Goal: Information Seeking & Learning: Check status

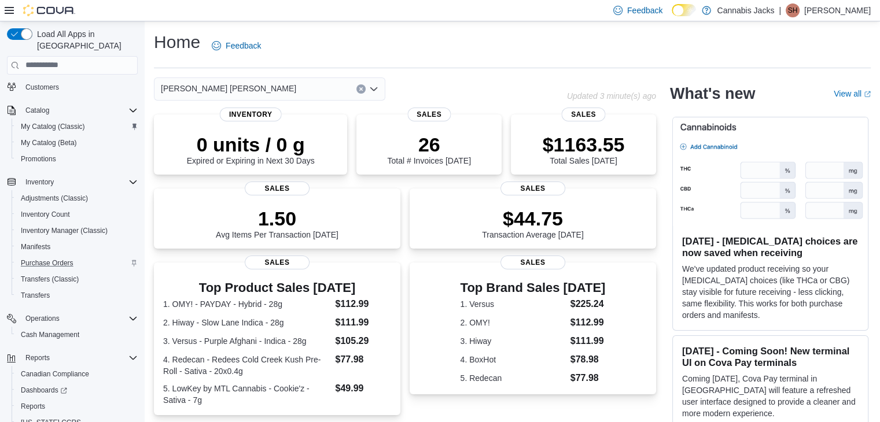
scroll to position [114, 0]
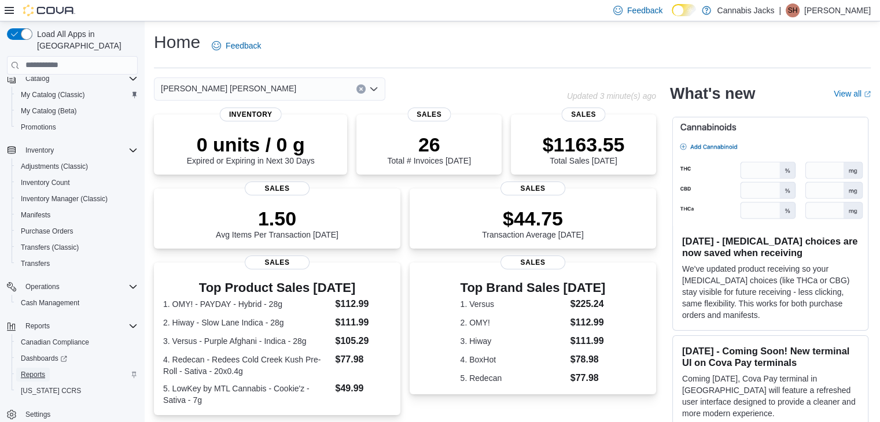
click at [31, 370] on span "Reports" at bounding box center [33, 374] width 24 height 9
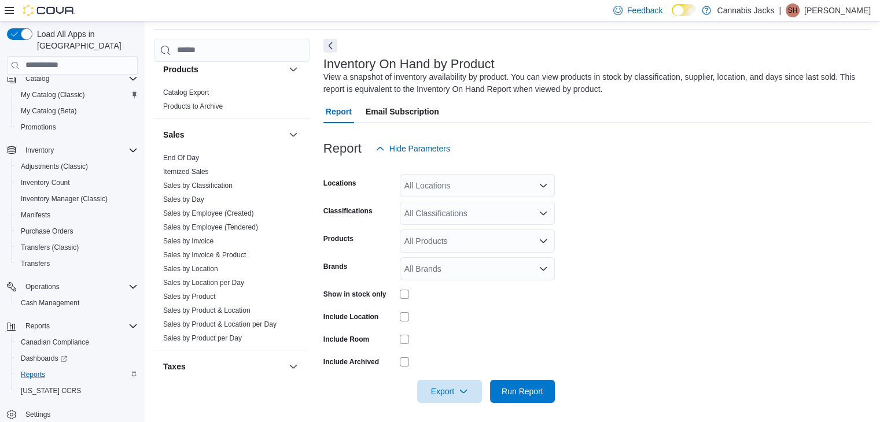
scroll to position [723, 0]
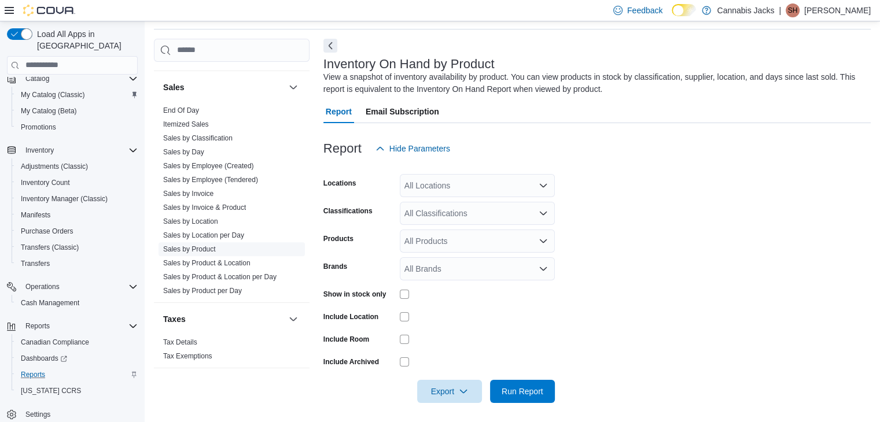
click at [208, 247] on link "Sales by Product" at bounding box center [189, 249] width 53 height 8
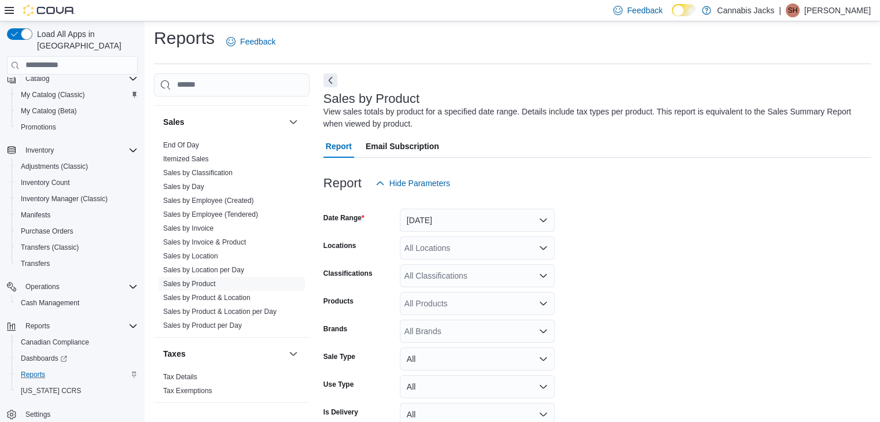
scroll to position [39, 0]
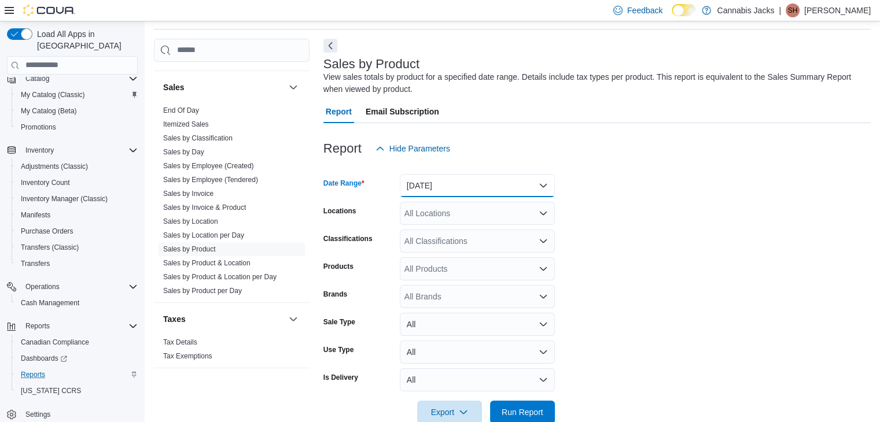
click at [461, 183] on button "[DATE]" at bounding box center [477, 185] width 155 height 23
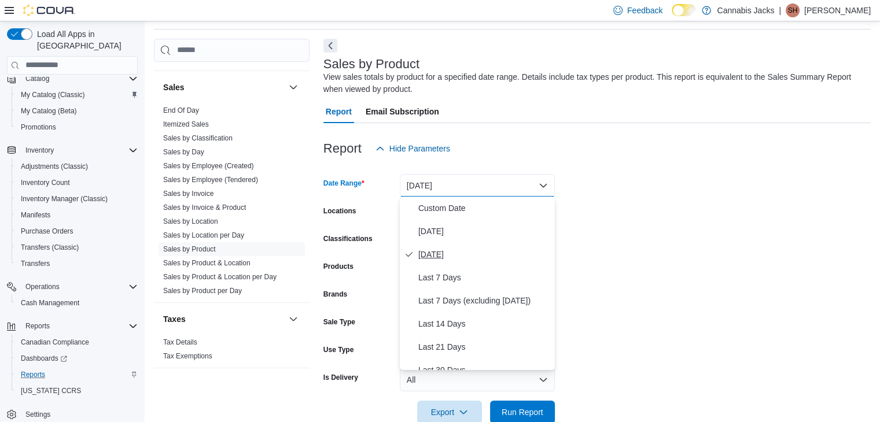
click at [433, 254] on span "[DATE]" at bounding box center [484, 254] width 132 height 14
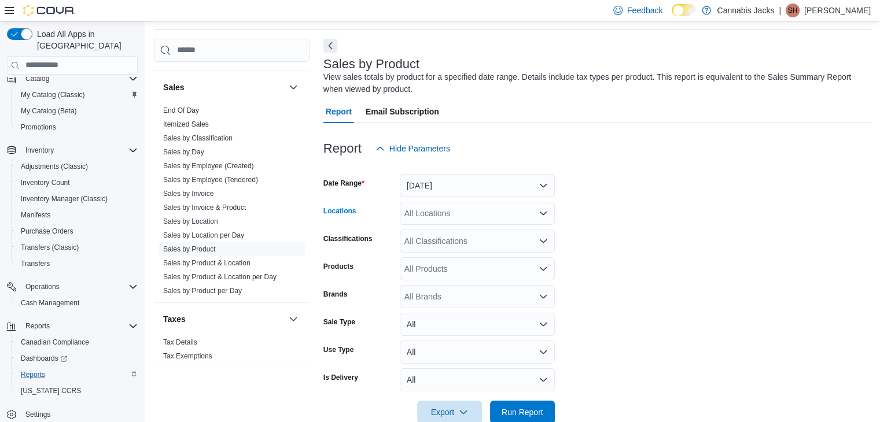
click at [422, 214] on div "All Locations" at bounding box center [477, 213] width 155 height 23
type input "*"
click at [437, 231] on span "[PERSON_NAME] [PERSON_NAME]" at bounding box center [497, 233] width 135 height 12
click at [614, 271] on form "Date Range [DATE] Locations Val [PERSON_NAME] Classifications All Classificatio…" at bounding box center [596, 292] width 547 height 264
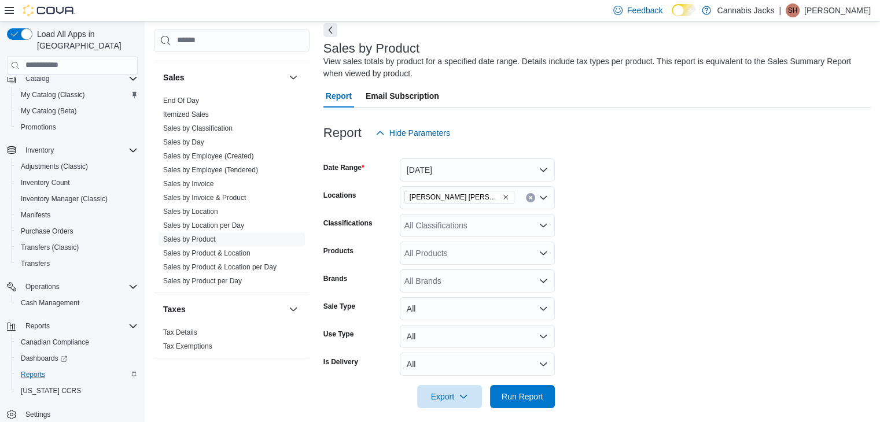
scroll to position [63, 0]
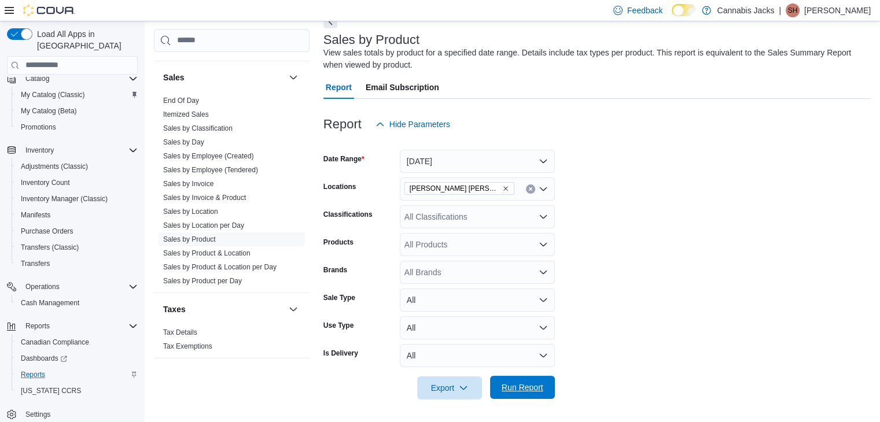
click at [523, 387] on span "Run Report" at bounding box center [522, 388] width 42 height 12
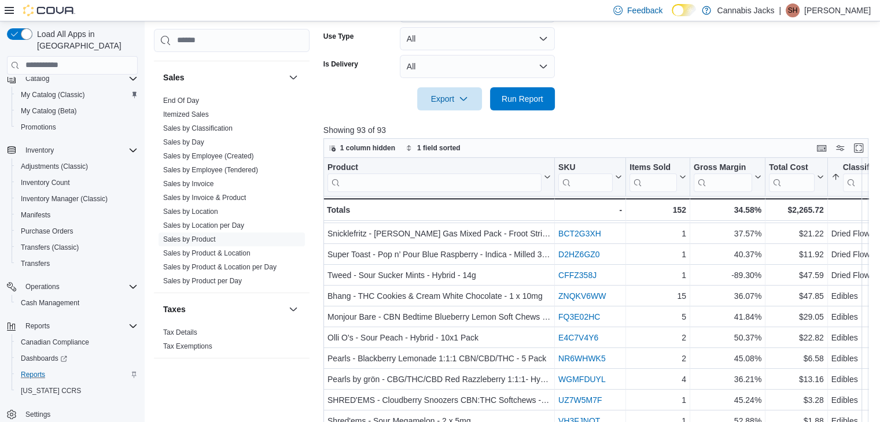
scroll to position [173, 0]
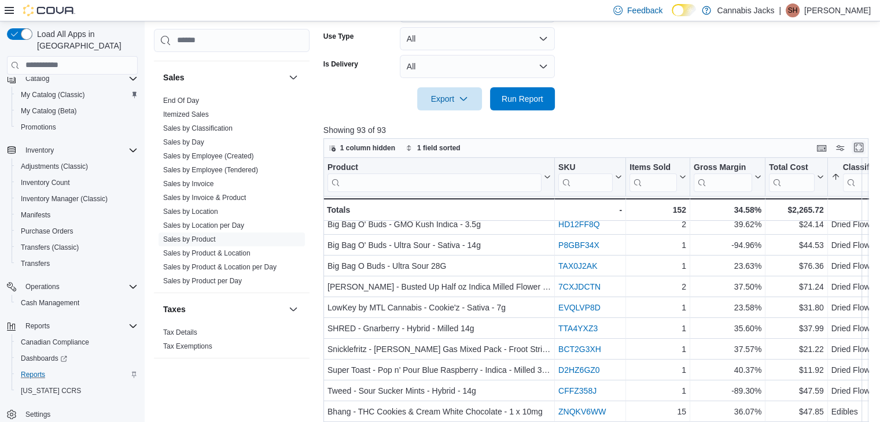
click at [861, 147] on button "Enter fullscreen" at bounding box center [858, 148] width 14 height 14
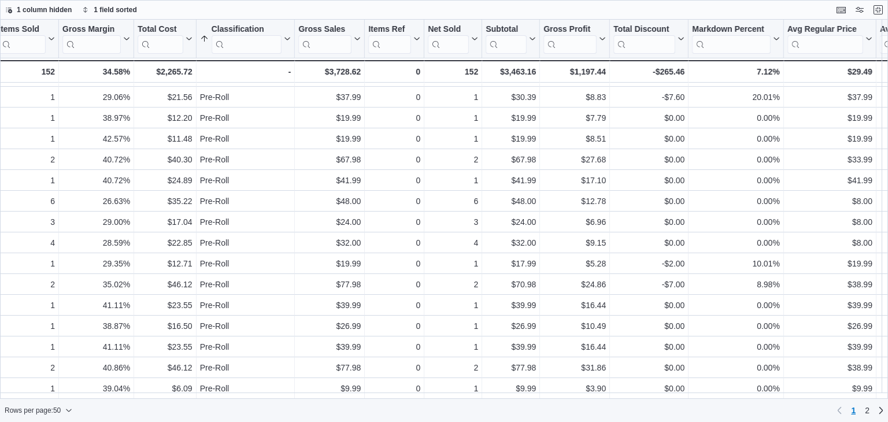
scroll to position [731, 0]
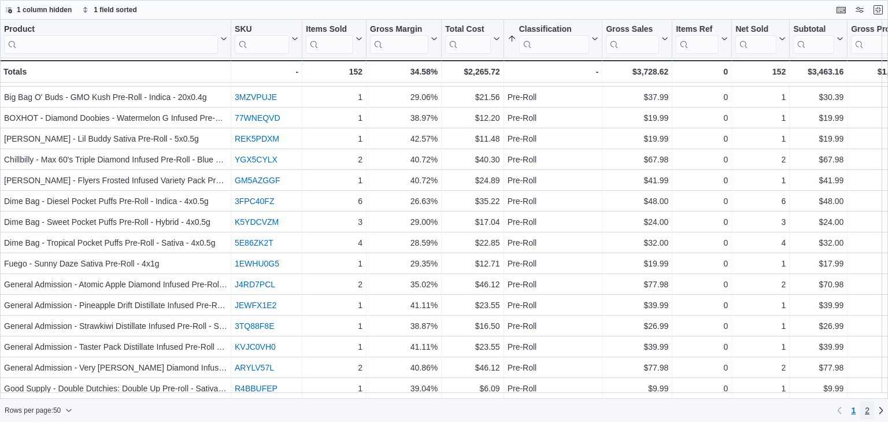
click at [864, 408] on link "2" at bounding box center [867, 410] width 14 height 19
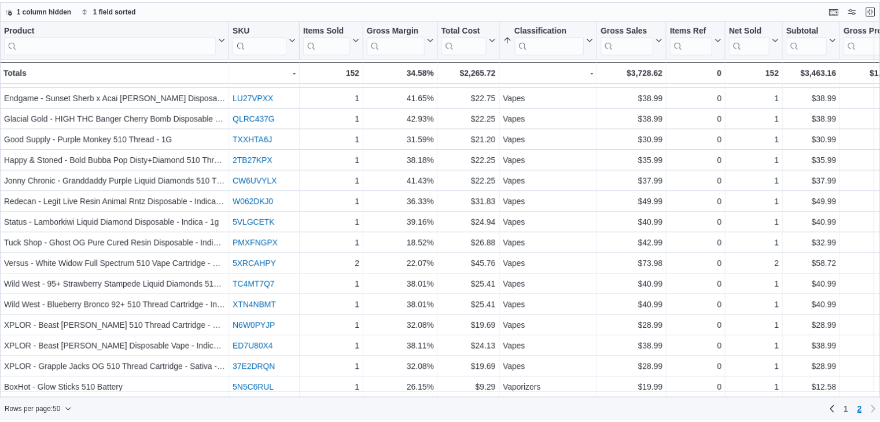
scroll to position [585, 0]
click at [879, 8] on button "Exit fullscreen" at bounding box center [878, 9] width 14 height 14
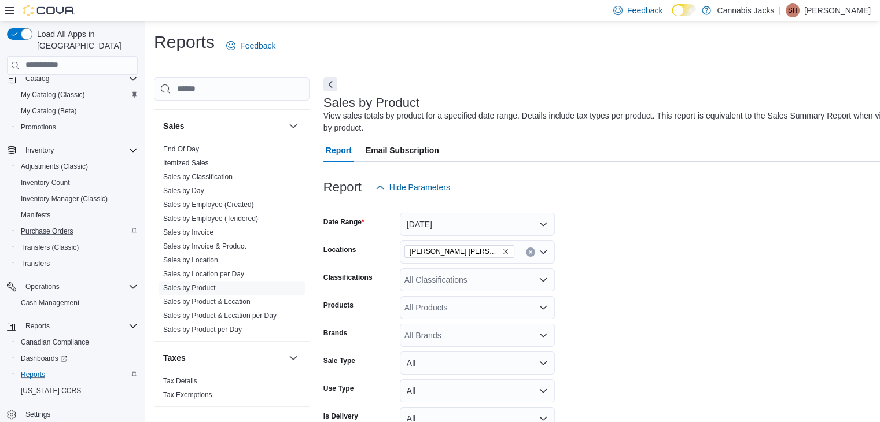
scroll to position [0, 0]
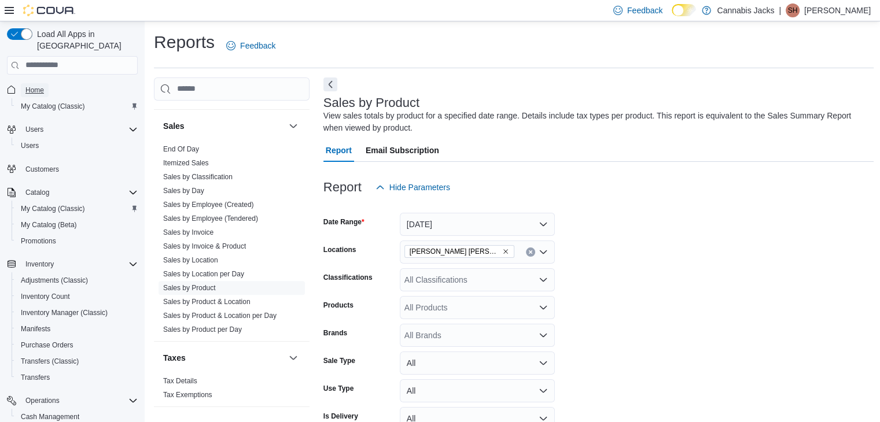
click at [39, 86] on span "Home" at bounding box center [34, 90] width 19 height 9
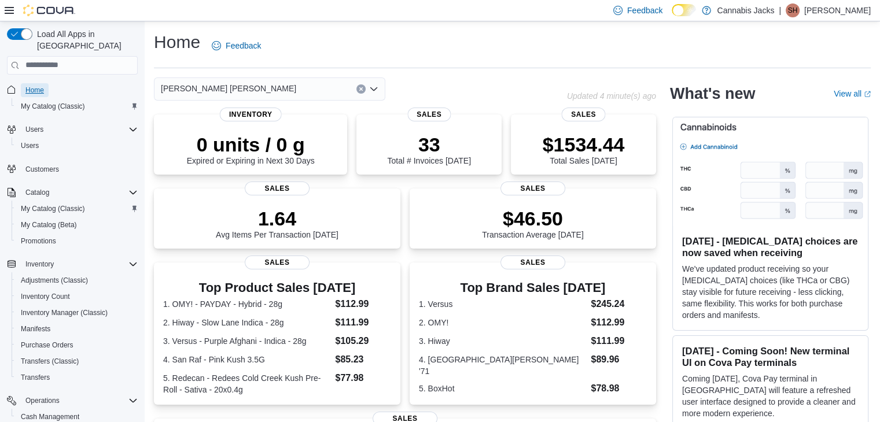
drag, startPoint x: 32, startPoint y: 76, endPoint x: 53, endPoint y: 68, distance: 22.6
click at [32, 86] on span "Home" at bounding box center [34, 90] width 19 height 9
drag, startPoint x: 35, startPoint y: 82, endPoint x: 91, endPoint y: 73, distance: 56.7
click at [35, 86] on span "Home" at bounding box center [34, 90] width 19 height 9
click at [860, 12] on p "[PERSON_NAME]" at bounding box center [837, 10] width 66 height 14
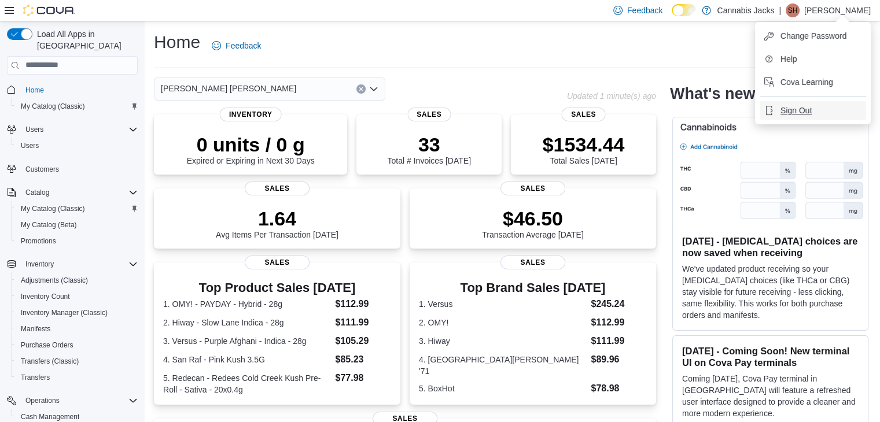
click at [814, 111] on button "Sign Out" at bounding box center [812, 110] width 106 height 19
